Goal: Complete application form: Complete application form

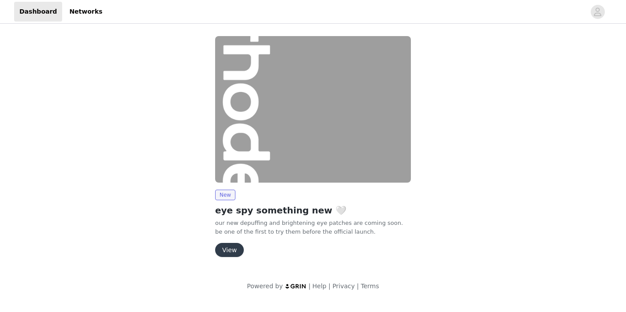
click at [234, 253] on button "View" at bounding box center [229, 250] width 29 height 14
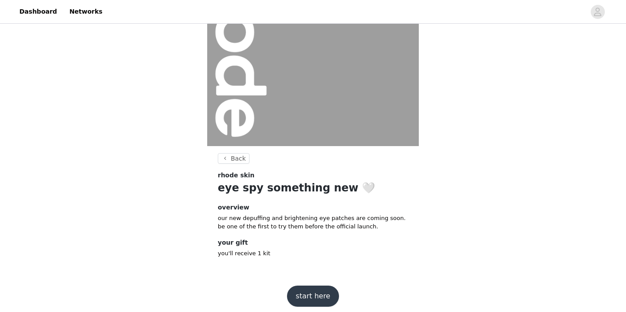
scroll to position [97, 0]
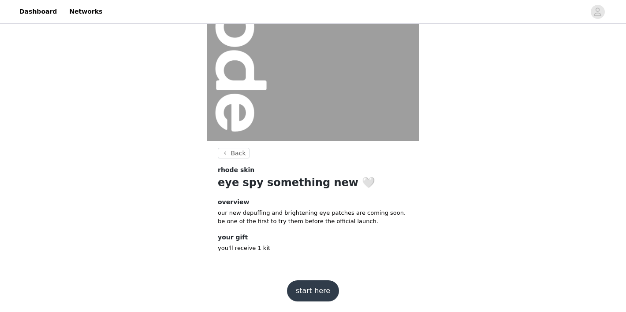
click at [318, 299] on button "start here" at bounding box center [313, 291] width 52 height 21
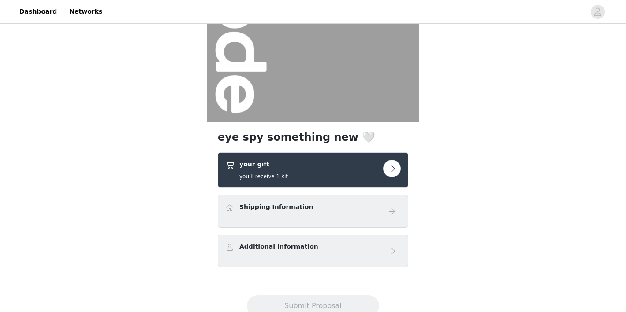
scroll to position [145, 0]
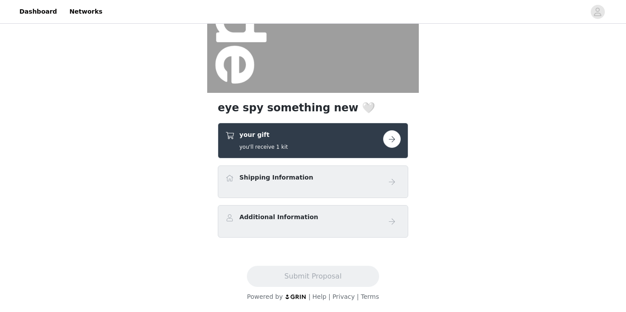
click at [276, 149] on h5 "you'll receive 1 kit" at bounding box center [263, 147] width 48 height 8
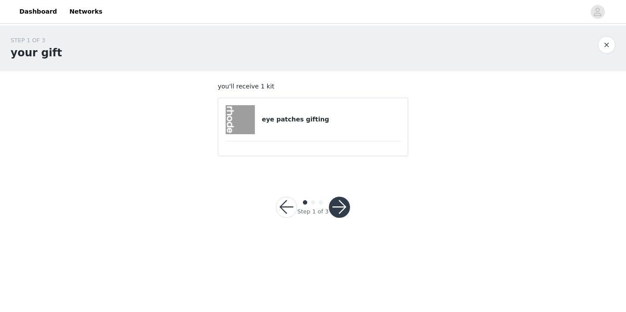
click at [337, 207] on button "button" at bounding box center [339, 207] width 21 height 21
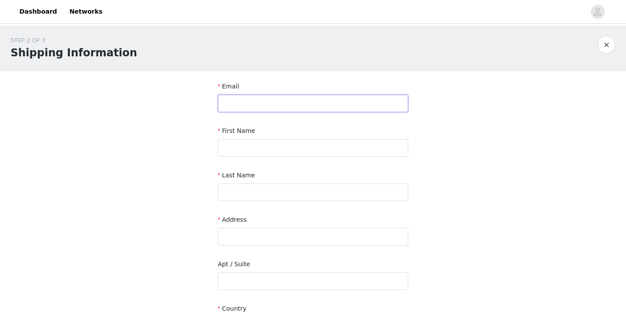
click at [234, 102] on input "text" at bounding box center [313, 104] width 190 height 18
type input "[EMAIL_ADDRESS][DOMAIN_NAME]"
type input "[PERSON_NAME]"
type input "Kerestman"
type input "[STREET_ADDRESS]"
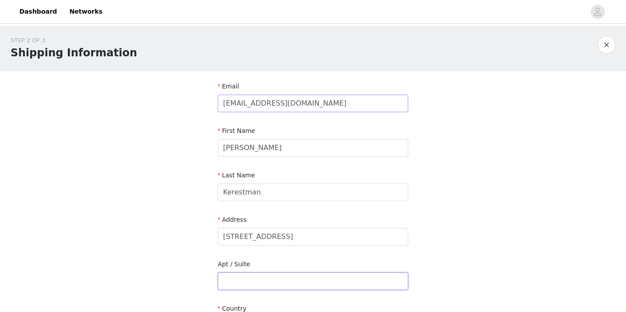
type input "Apt 1321"
type input "Akron"
type input "44312"
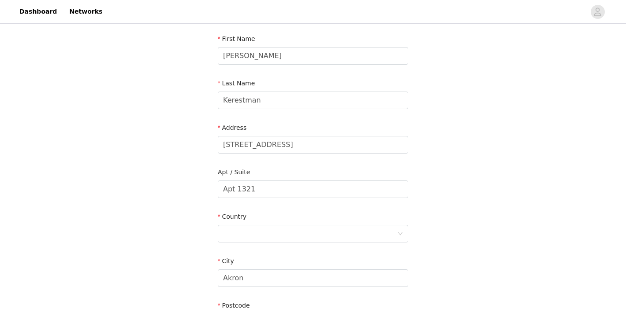
scroll to position [100, 0]
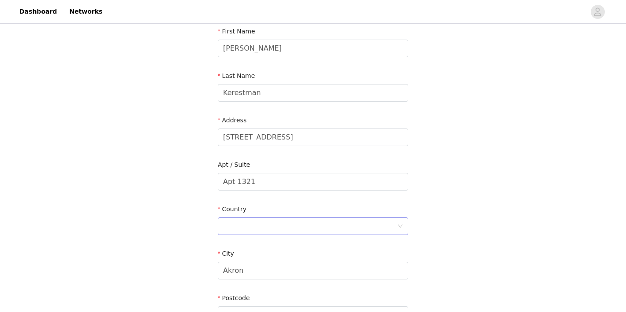
type input "[EMAIL_ADDRESS]"
click at [272, 223] on div at bounding box center [310, 226] width 174 height 17
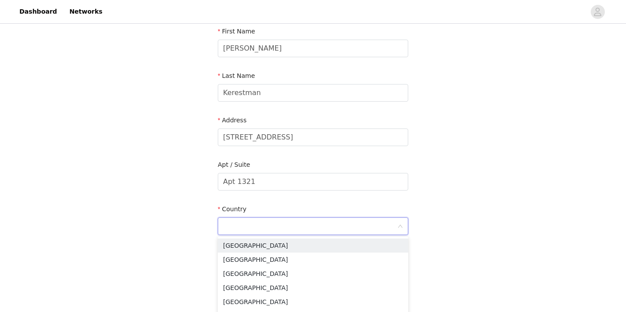
type input "[GEOGRAPHIC_DATA]"
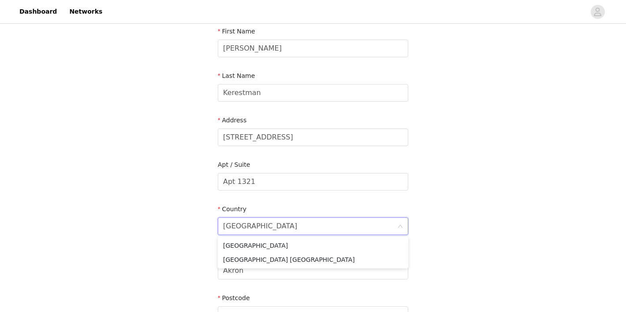
click at [155, 187] on div "STEP 2 OF 3 Shipping Information Email [EMAIL_ADDRESS] First Name [PERSON_NAME]…" at bounding box center [313, 160] width 626 height 468
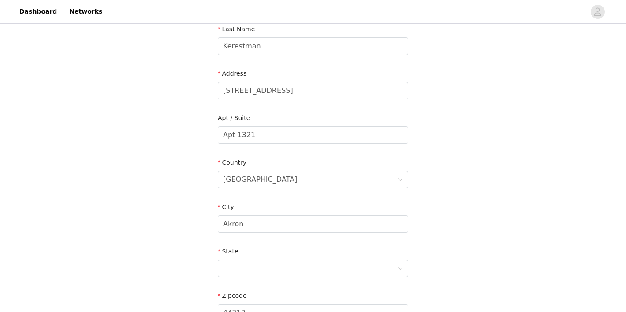
scroll to position [148, 0]
click at [239, 226] on input "Akron" at bounding box center [313, 223] width 190 height 18
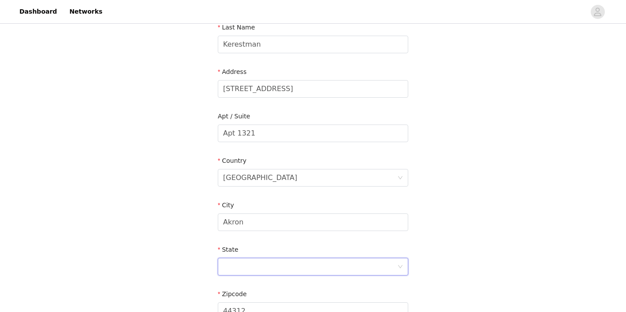
click at [256, 260] on div at bounding box center [310, 267] width 174 height 17
type input "[US_STATE]"
click at [257, 286] on li "[US_STATE]" at bounding box center [313, 286] width 190 height 14
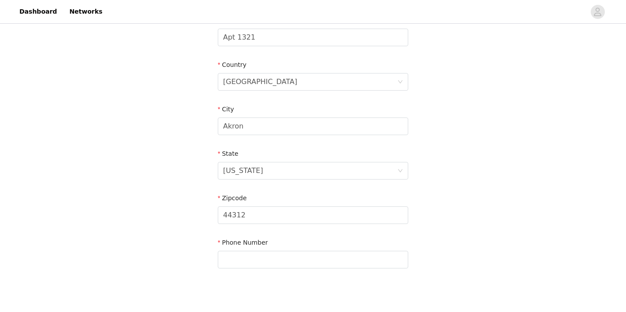
scroll to position [246, 0]
click at [243, 260] on input "text" at bounding box center [313, 258] width 190 height 18
paste input "‭[PHONE_NUMBER]‬"
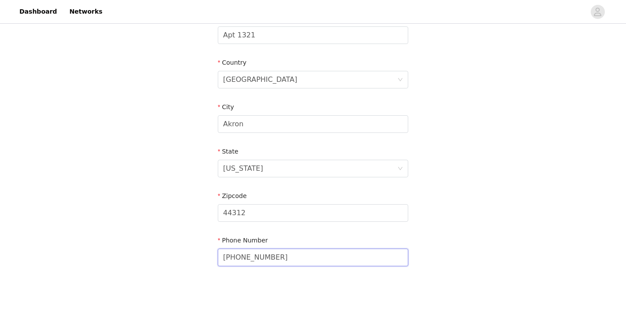
scroll to position [288, 0]
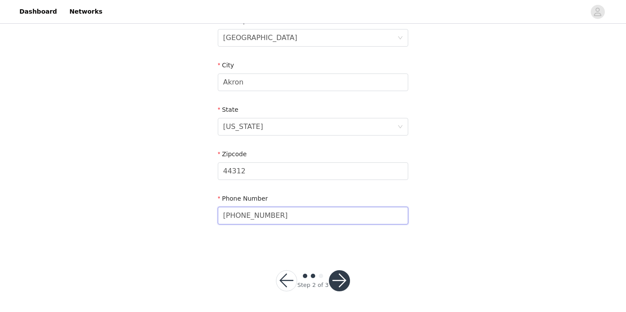
type input "‭[PHONE_NUMBER]‬"
click at [338, 282] on button "button" at bounding box center [339, 281] width 21 height 21
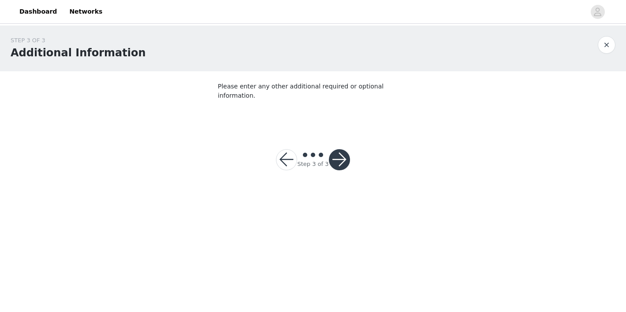
click at [327, 151] on div "Step 3 of 3" at bounding box center [312, 159] width 31 height 17
click at [333, 149] on button "button" at bounding box center [339, 159] width 21 height 21
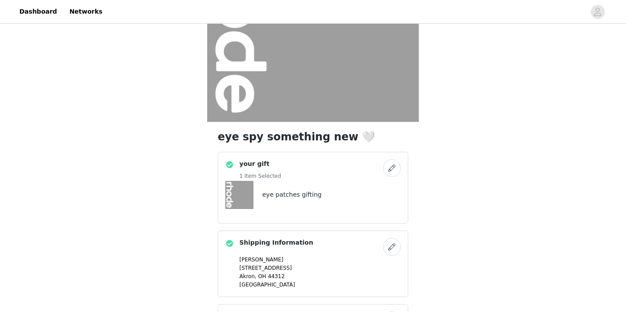
scroll to position [214, 0]
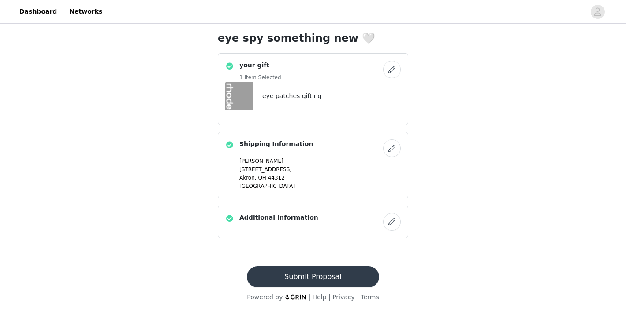
click at [304, 281] on button "Submit Proposal" at bounding box center [313, 277] width 132 height 21
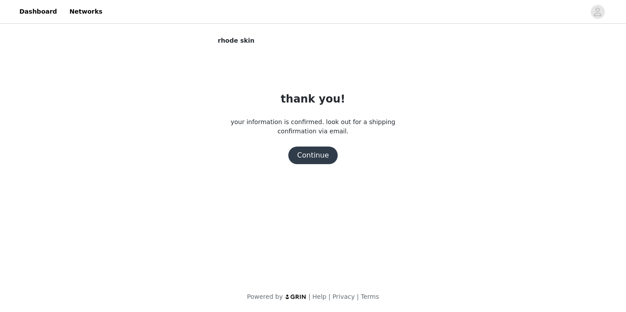
scroll to position [0, 0]
